Goal: Task Accomplishment & Management: Use online tool/utility

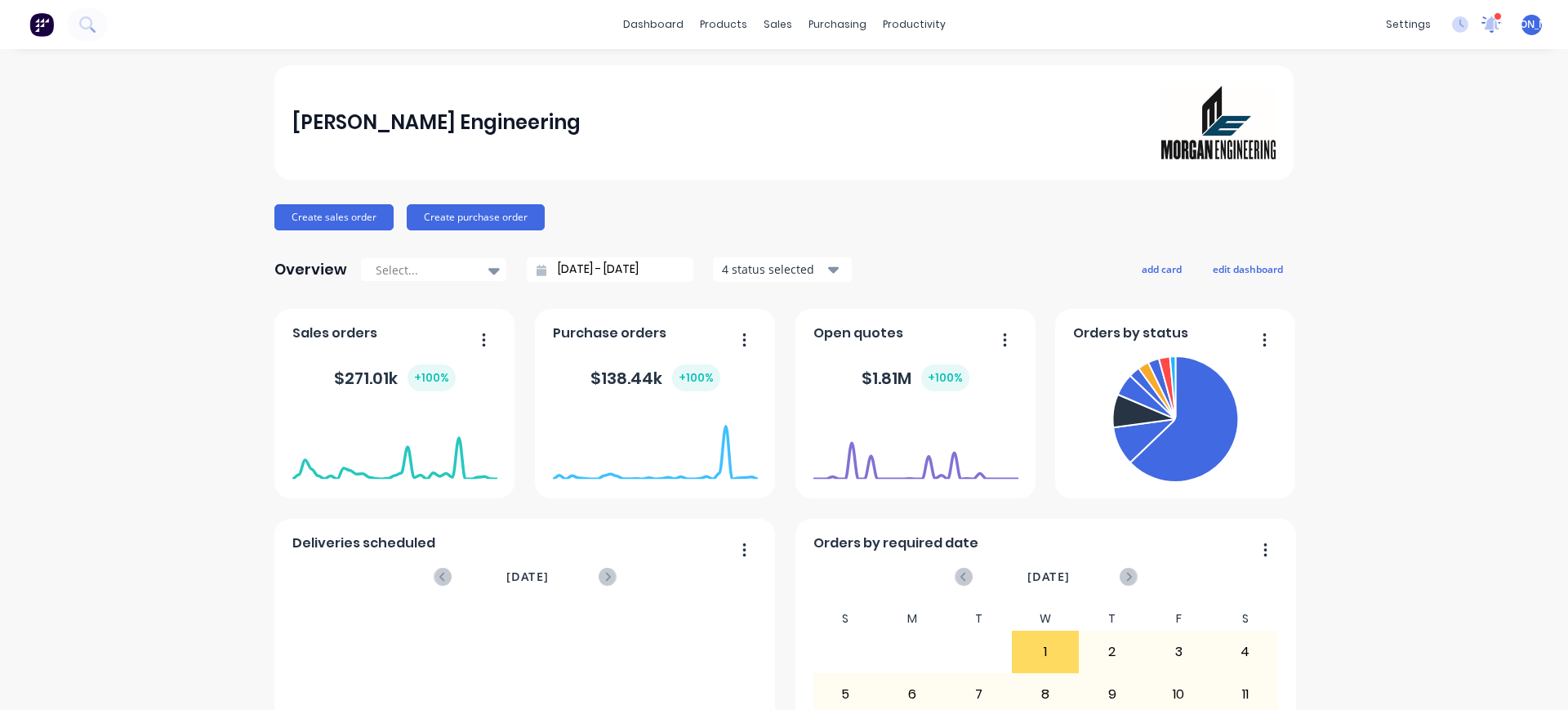
click at [1487, 24] on div "settings 1 new notifications [PERSON_NAME] all as read [PERSON_NAME] mentioned …" at bounding box center [1472, 25] width 191 height 25
click at [1481, 22] on icon at bounding box center [1490, 24] width 20 height 16
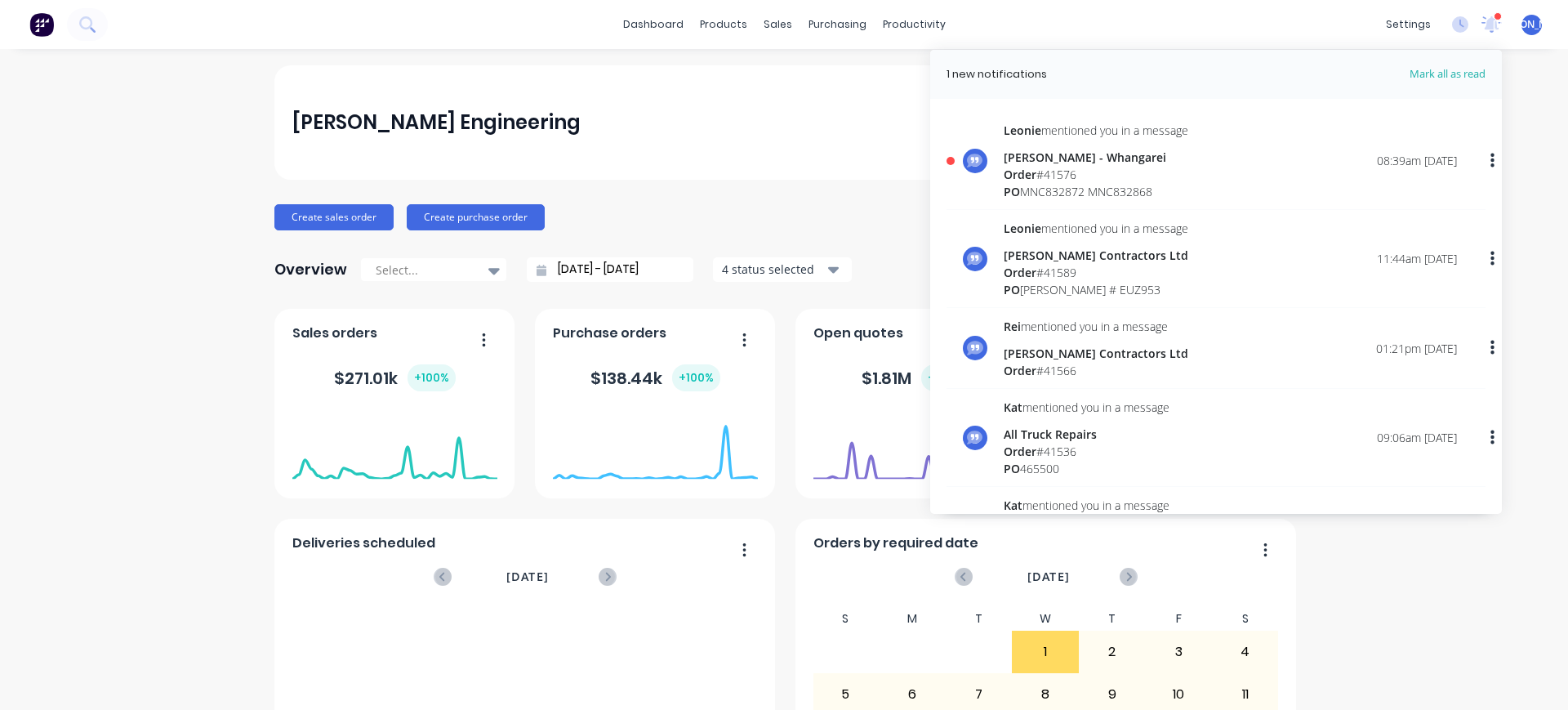
click at [1098, 174] on div "Order # 41576" at bounding box center [1096, 174] width 185 height 17
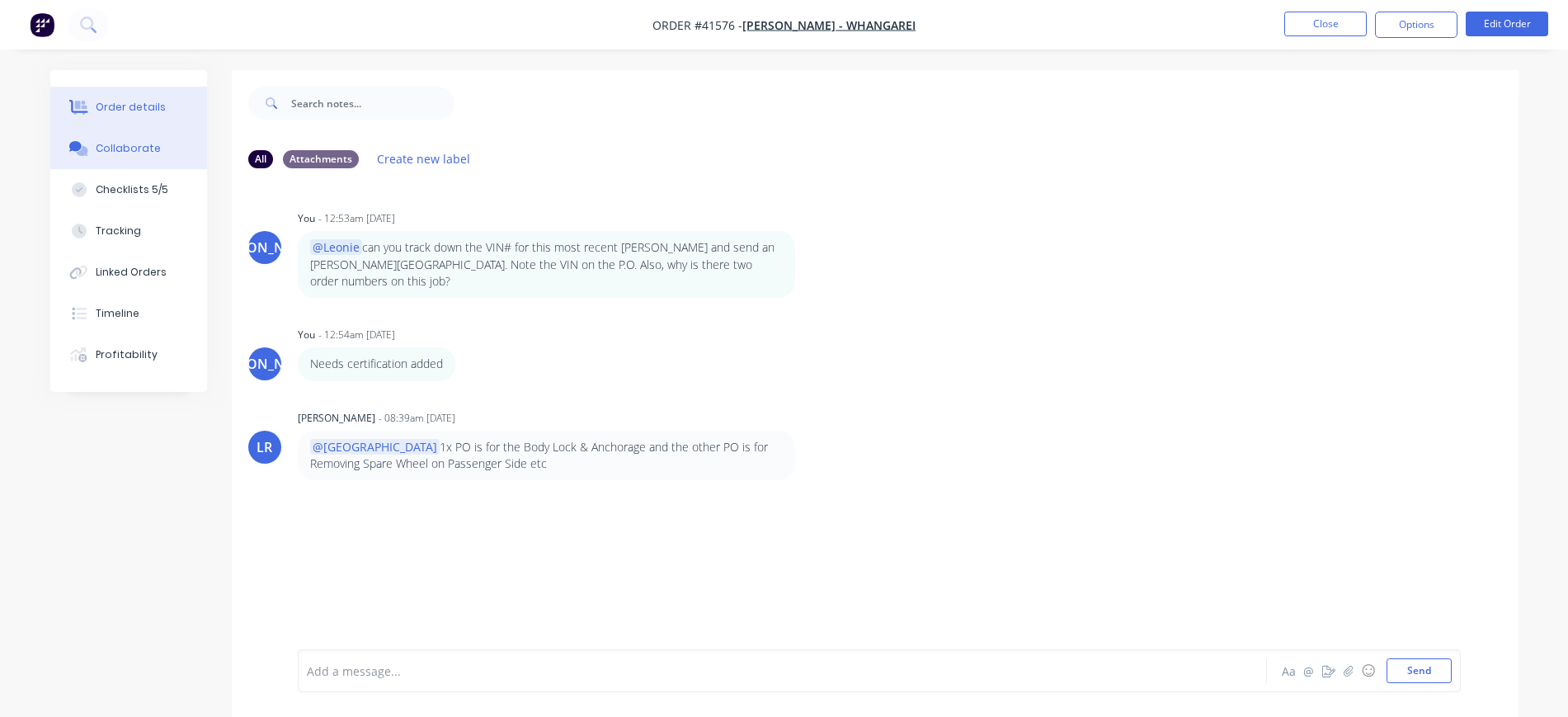
click at [147, 109] on div "Order details" at bounding box center [131, 106] width 70 height 15
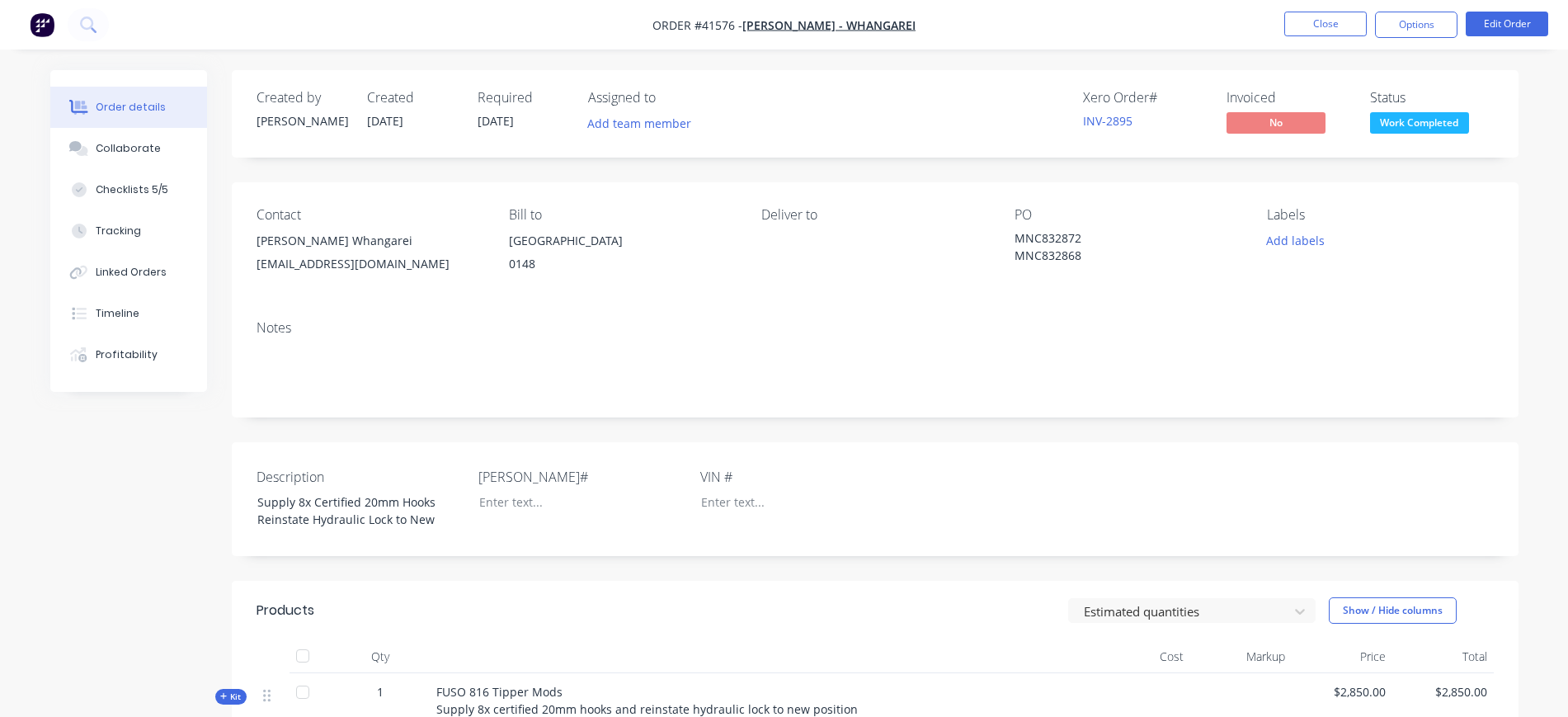
click at [139, 105] on div "Order details" at bounding box center [131, 106] width 70 height 15
click at [168, 154] on button "Collaborate" at bounding box center [129, 148] width 157 height 42
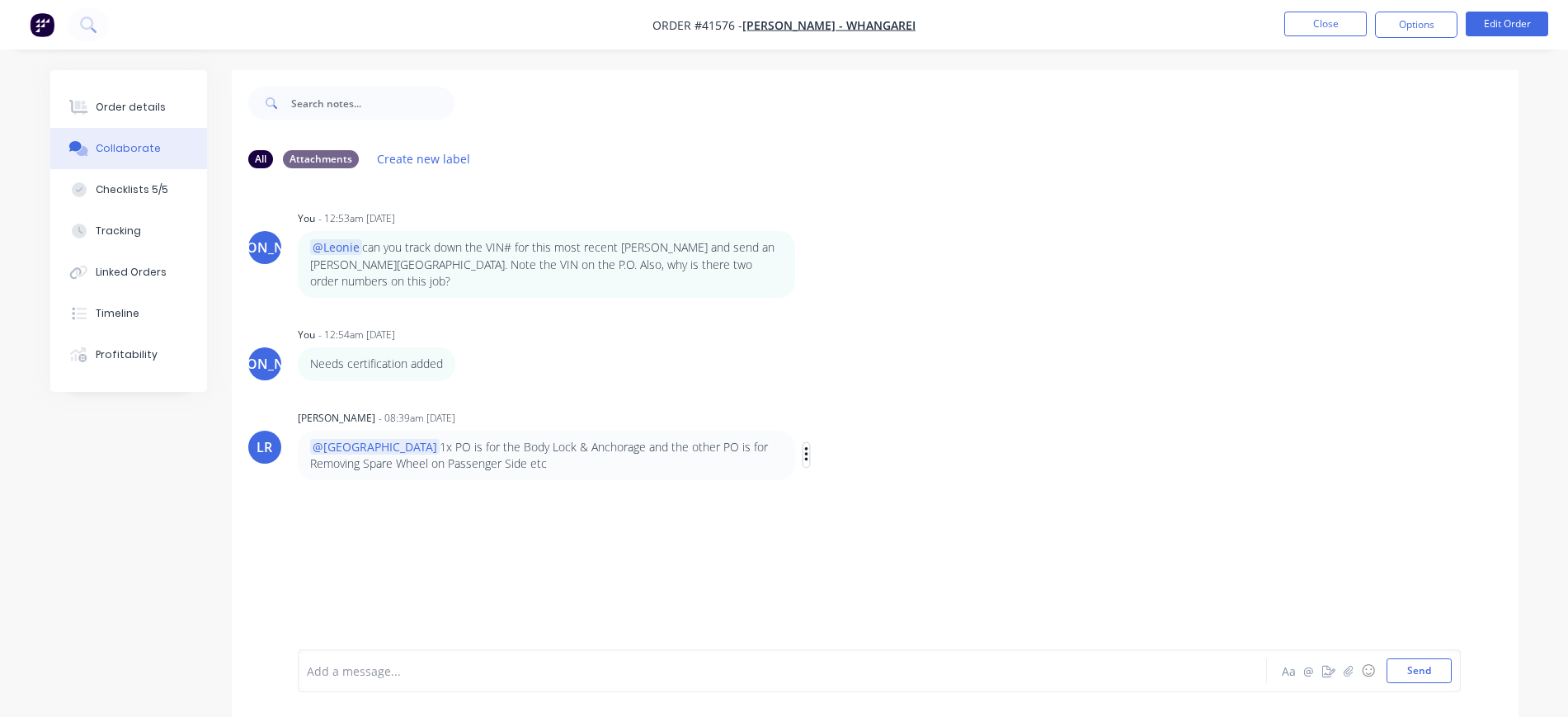
click at [808, 445] on icon "button" at bounding box center [806, 455] width 5 height 19
click at [868, 444] on button "Labels" at bounding box center [865, 458] width 104 height 27
click at [794, 524] on div "JO You - 12:53am [DATE] @[PERSON_NAME] can you track down the VIN# for this mos…" at bounding box center [875, 415] width 1287 height 467
click at [542, 676] on div at bounding box center [736, 672] width 858 height 17
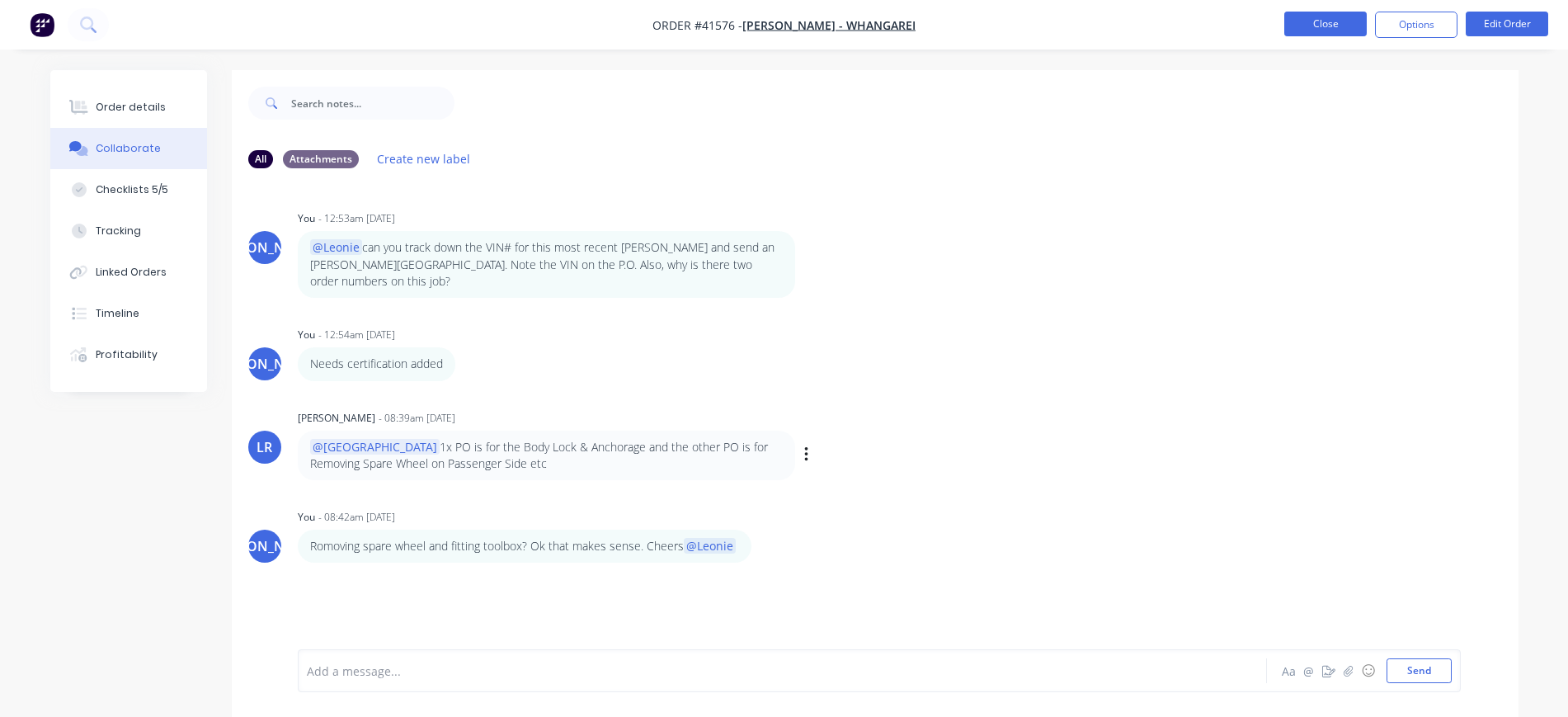
click at [1319, 27] on button "Close" at bounding box center [1324, 24] width 82 height 25
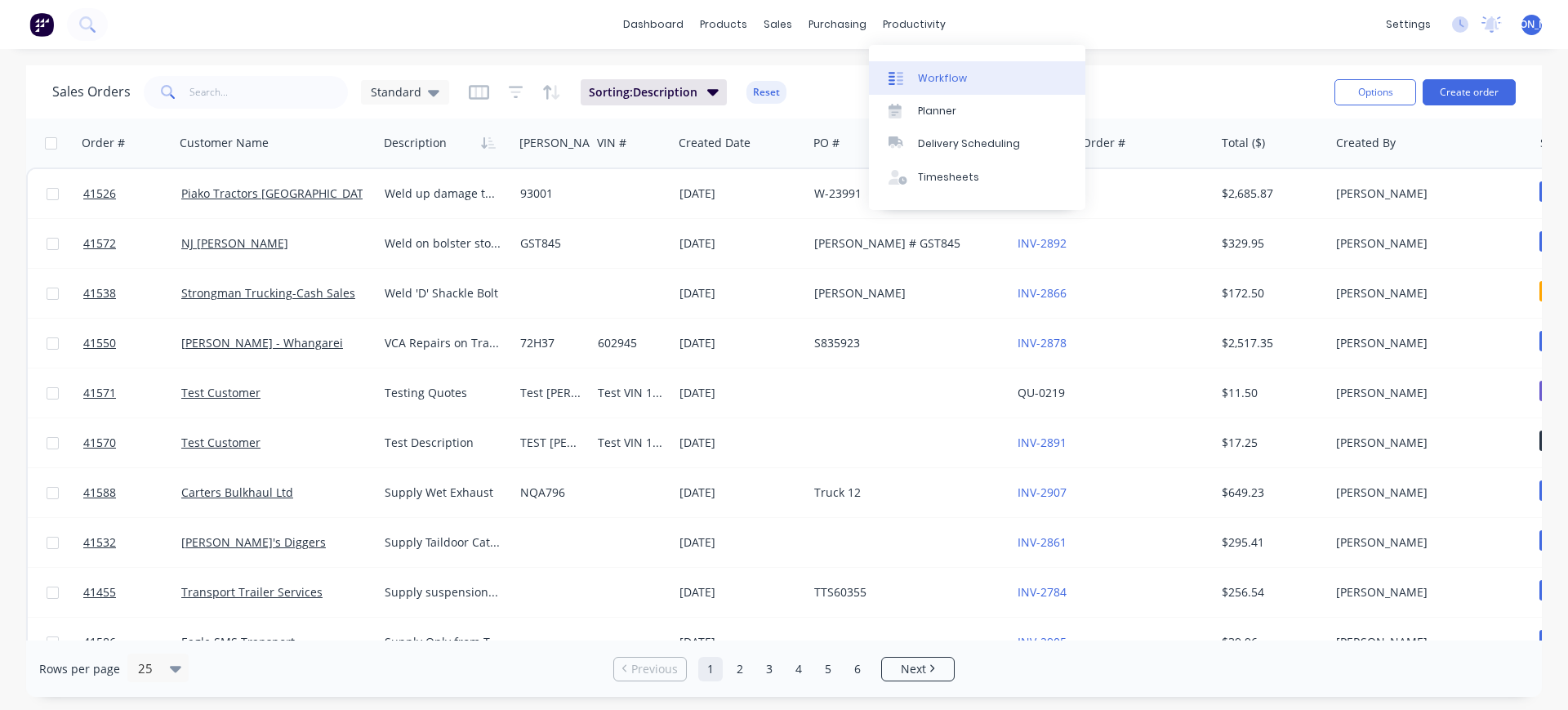
click at [930, 71] on div "Workflow" at bounding box center [942, 78] width 49 height 14
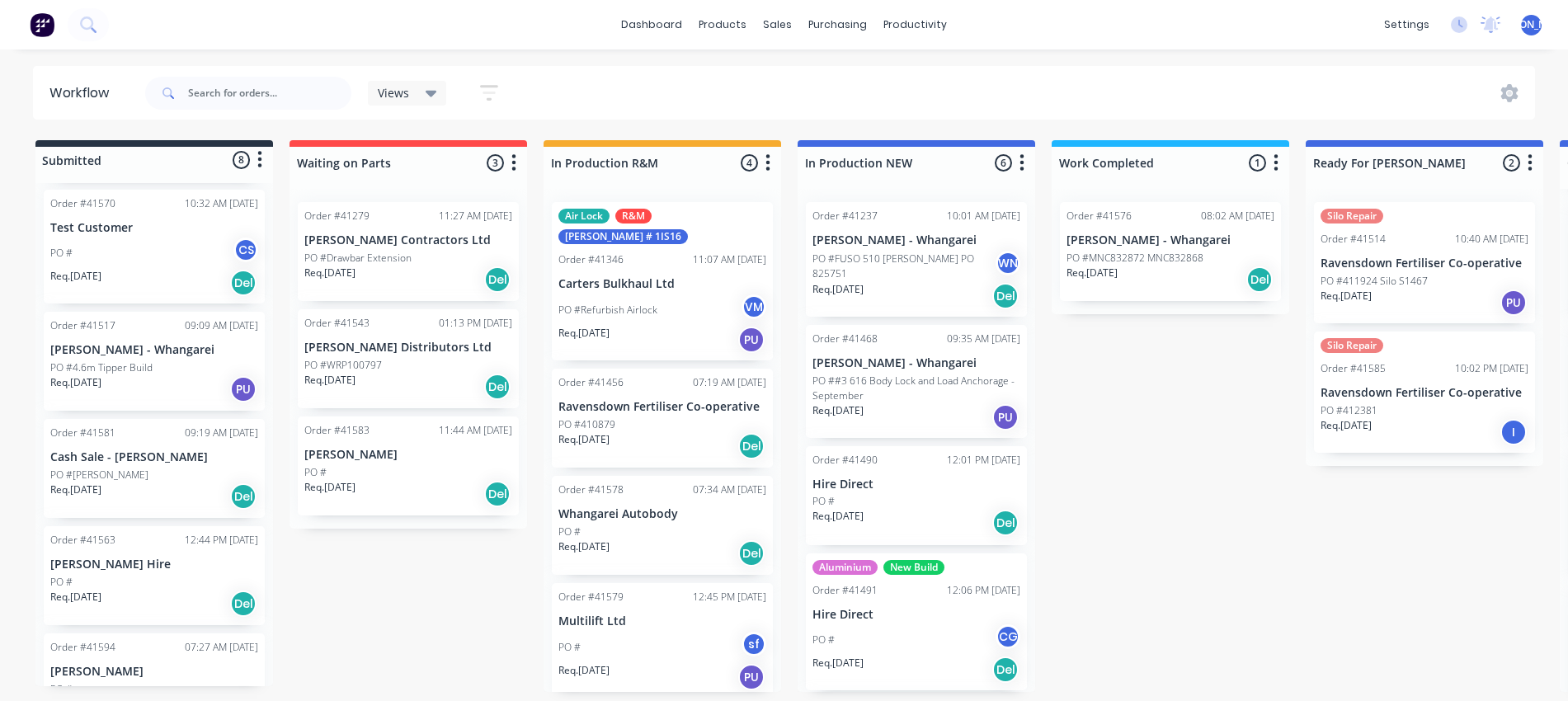
scroll to position [372, 0]
